Goal: Task Accomplishment & Management: Manage account settings

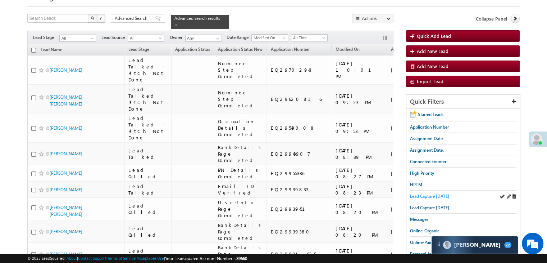
click at [443, 193] on span "Lead Capture [DATE]" at bounding box center [429, 195] width 39 height 5
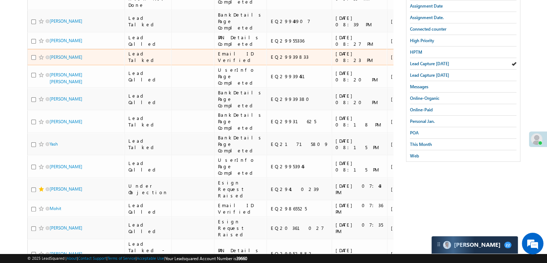
scroll to position [144, 0]
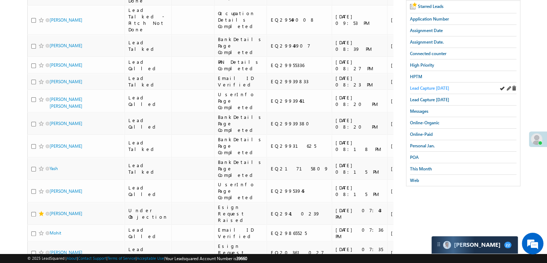
click at [426, 88] on span "Lead Capture [DATE]" at bounding box center [429, 87] width 39 height 5
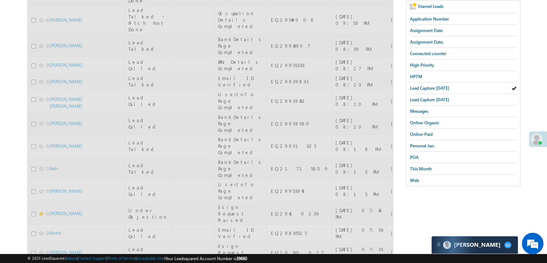
scroll to position [0, 0]
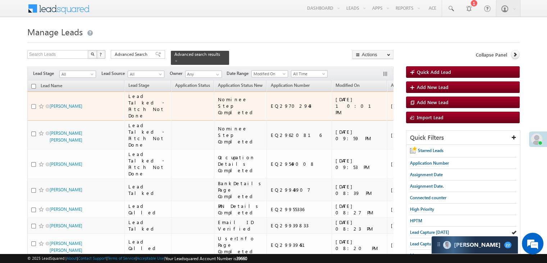
click at [32, 107] on input "checkbox" at bounding box center [33, 106] width 5 height 5
checkbox input "true"
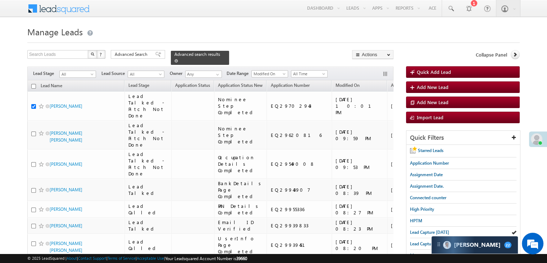
click at [178, 59] on span at bounding box center [176, 61] width 4 height 4
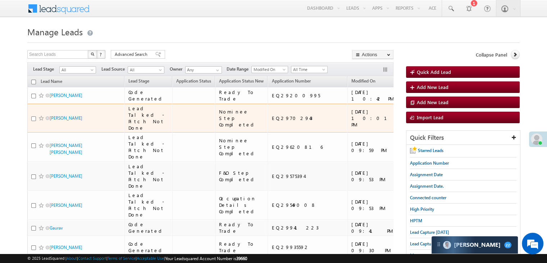
click at [34, 121] on input "checkbox" at bounding box center [33, 118] width 5 height 5
checkbox input "true"
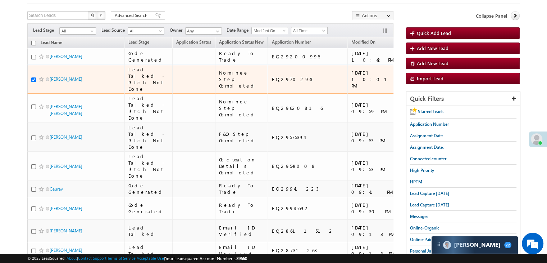
scroll to position [60, 0]
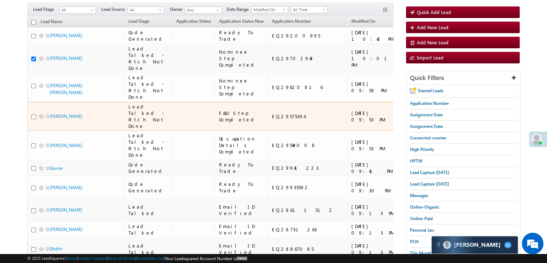
click at [33, 119] on input "checkbox" at bounding box center [33, 116] width 5 height 5
checkbox input "true"
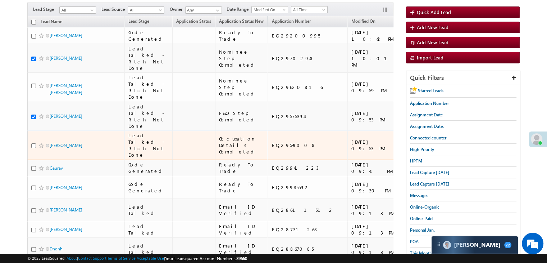
click at [32, 148] on input "checkbox" at bounding box center [33, 145] width 5 height 5
checkbox input "true"
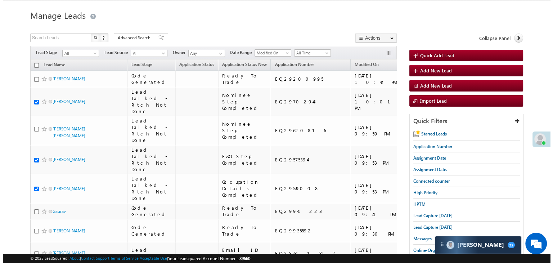
scroll to position [7, 0]
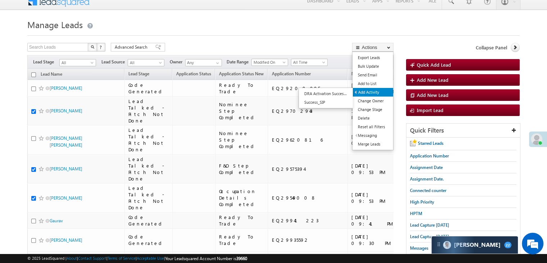
click at [369, 92] on link "Add Activity" at bounding box center [373, 92] width 40 height 9
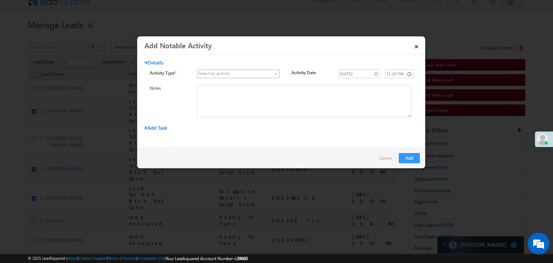
click at [235, 73] on span at bounding box center [233, 74] width 73 height 6
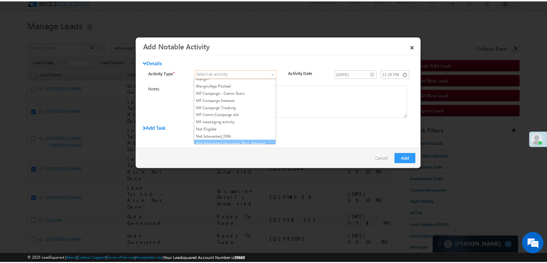
scroll to position [607, 0]
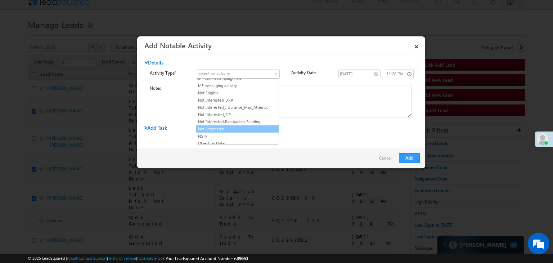
click at [219, 126] on link "Not_Interested" at bounding box center [237, 129] width 82 height 6
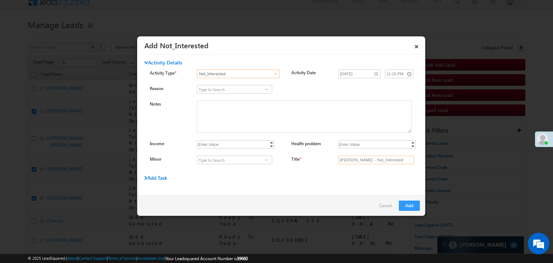
click at [373, 159] on input "[PERSON_NAME] - Not_Interested" at bounding box center [376, 159] width 76 height 9
click at [373, 159] on input "Title *" at bounding box center [376, 159] width 76 height 9
type input "na"
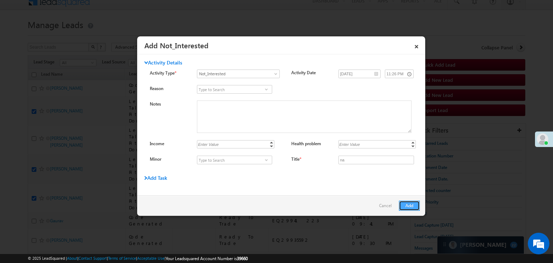
click at [406, 208] on button "Add" at bounding box center [409, 205] width 21 height 10
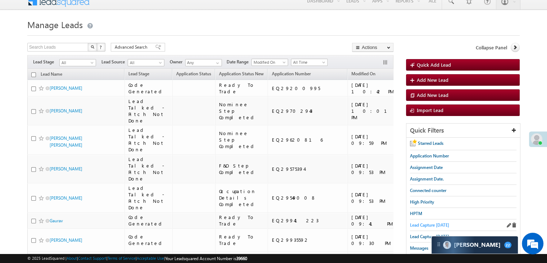
click at [420, 222] on span "Lead Capture [DATE]" at bounding box center [429, 224] width 39 height 5
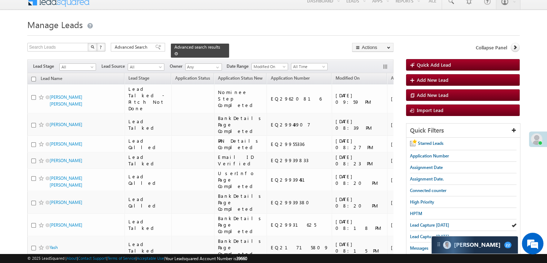
click at [178, 52] on span at bounding box center [176, 54] width 4 height 4
